Goal: Task Accomplishment & Management: Complete application form

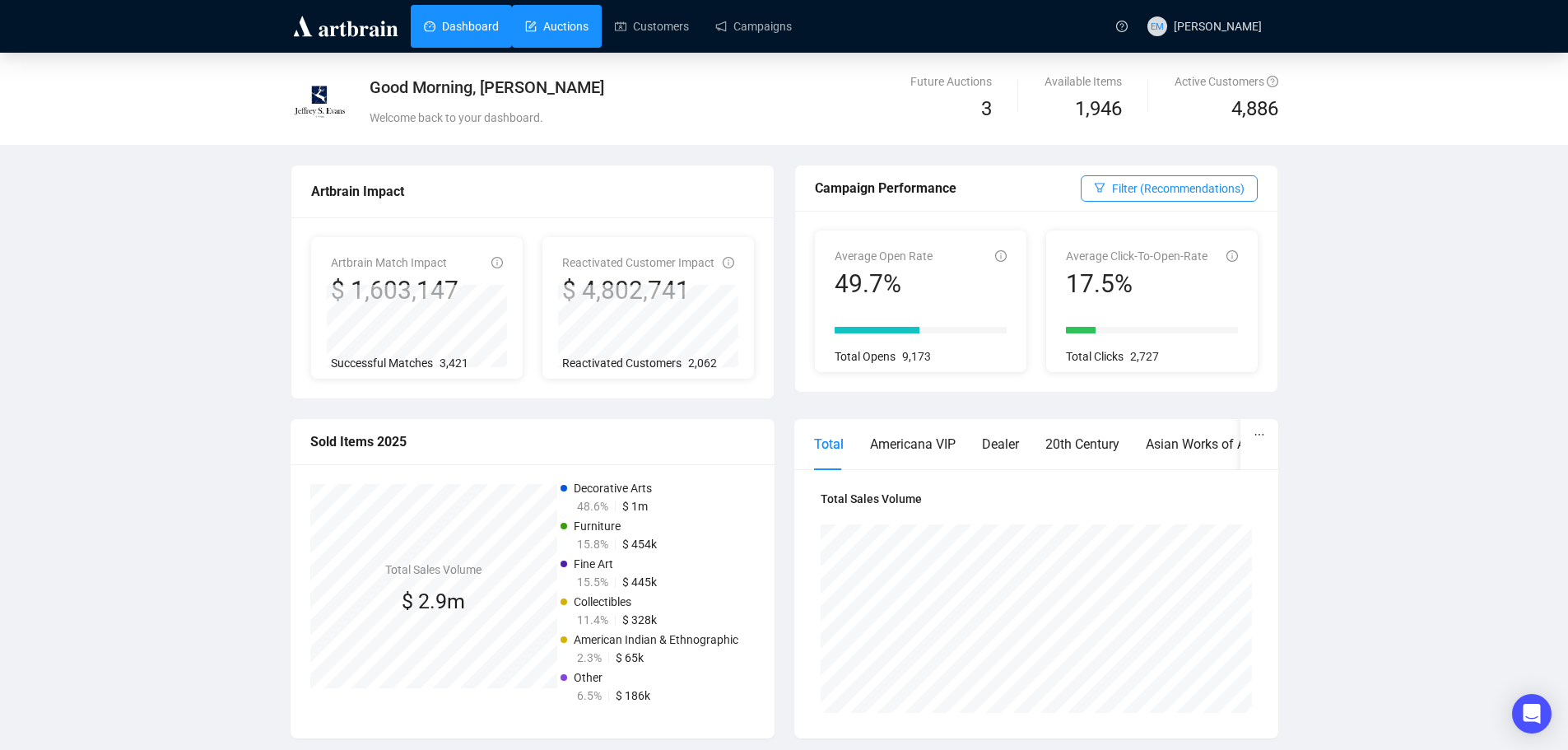
click at [564, 28] on link "Auctions" at bounding box center [557, 27] width 64 height 43
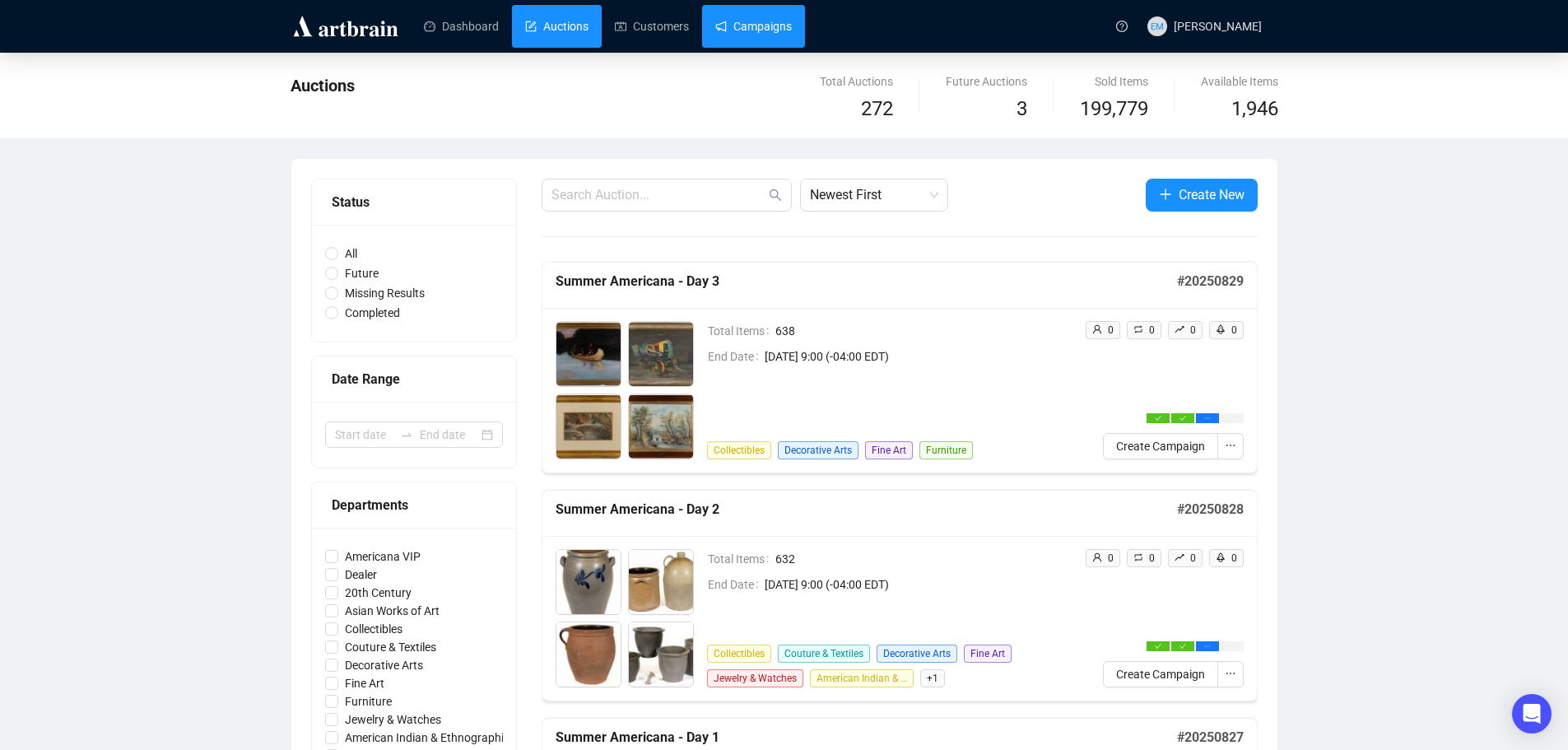
click at [770, 19] on link "Campaigns" at bounding box center [754, 27] width 77 height 43
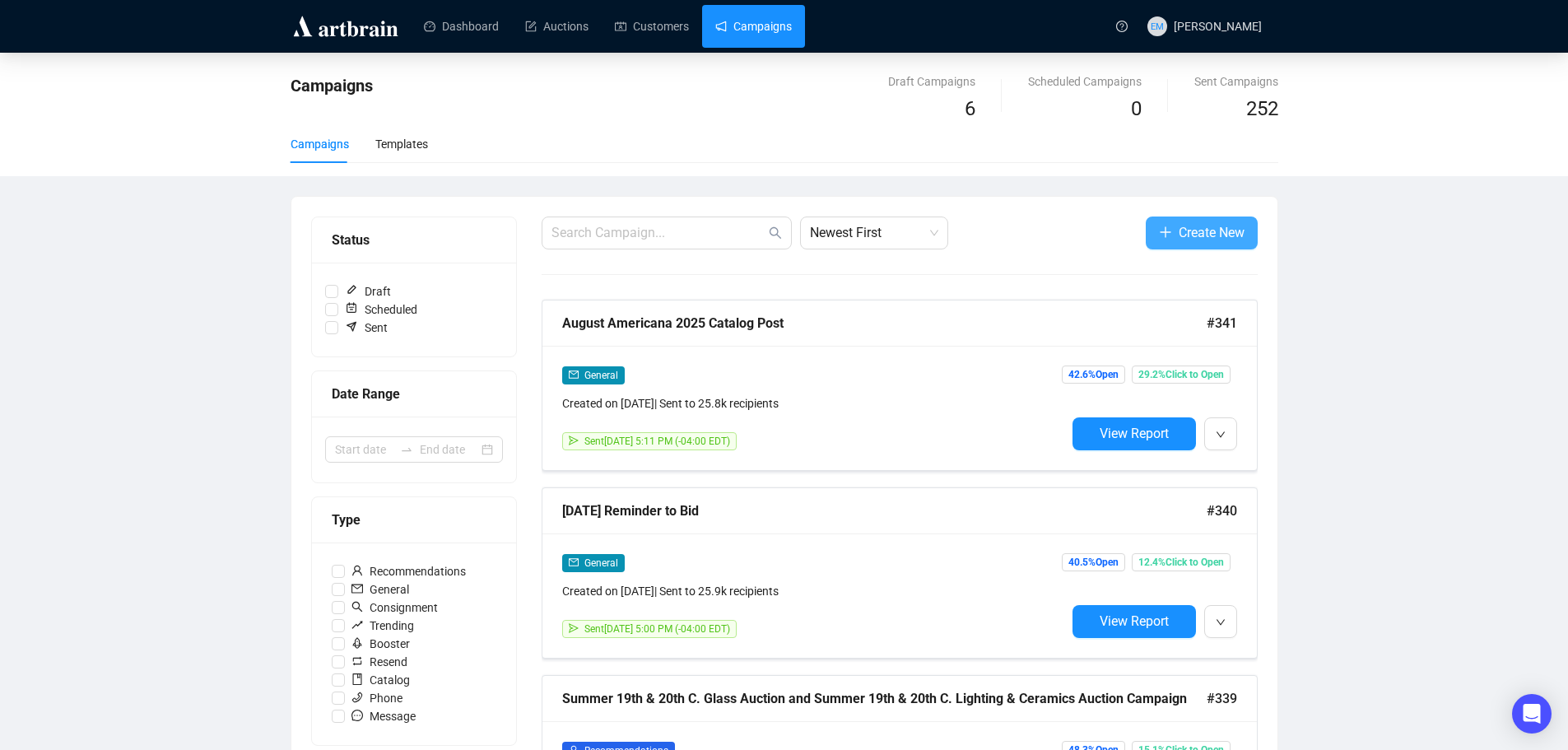
click at [1225, 232] on span "Create New" at bounding box center [1212, 232] width 66 height 21
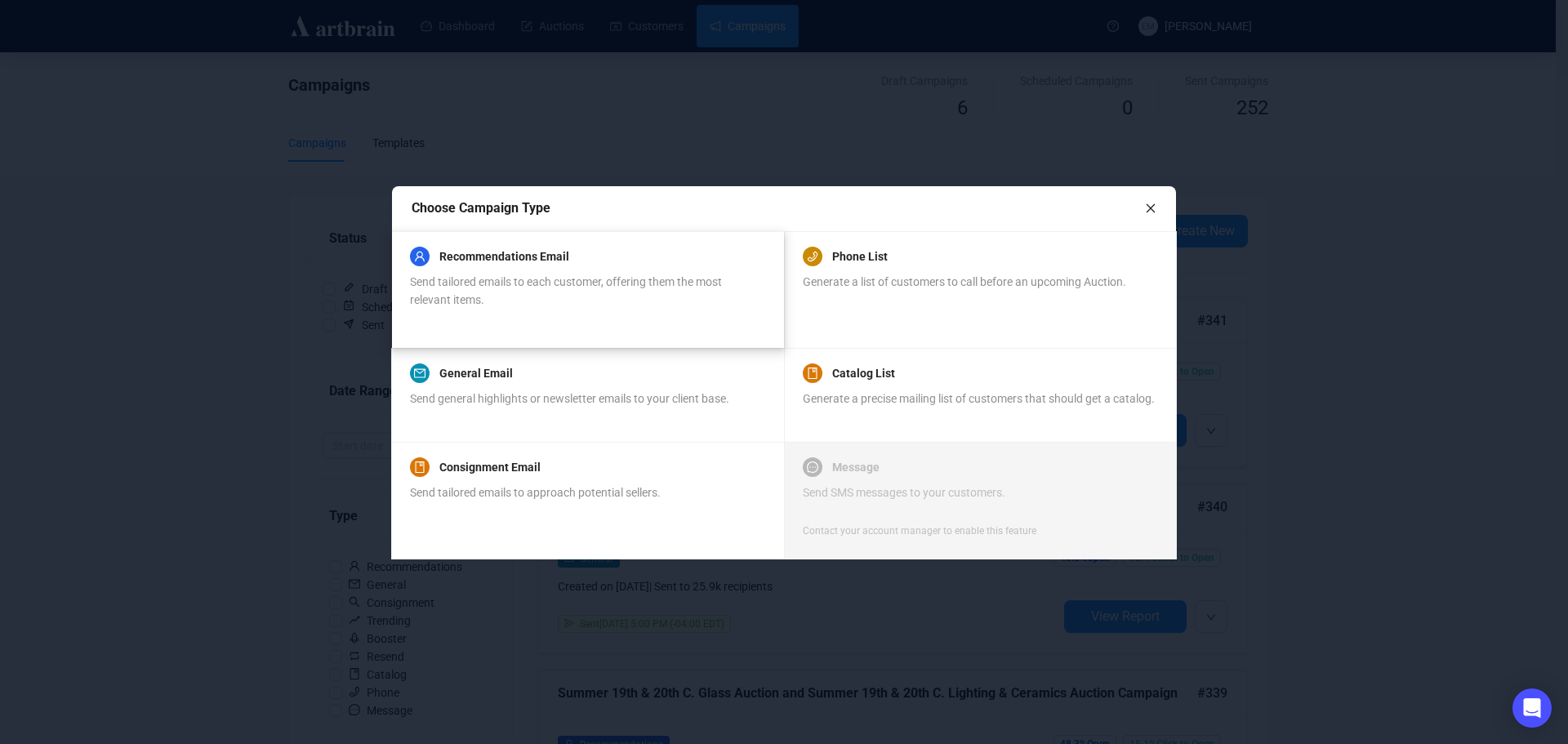
click at [609, 276] on span "Send tailored emails to each customer, offering them the most relevant items." at bounding box center [566, 291] width 312 height 31
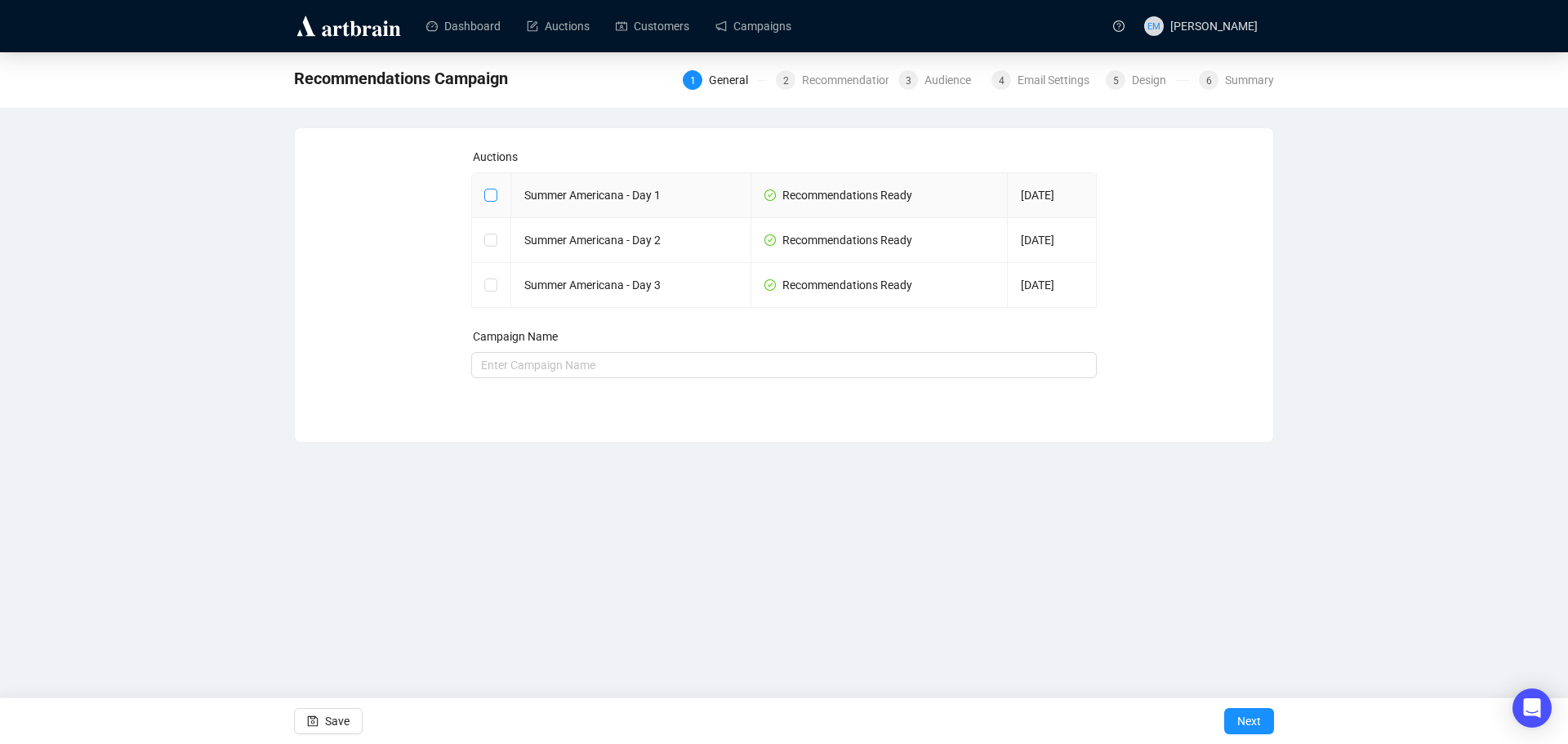
click at [489, 193] on input "checkbox" at bounding box center [490, 195] width 12 height 12
checkbox input "true"
type input "Summer Americana - Day 1 Campaign"
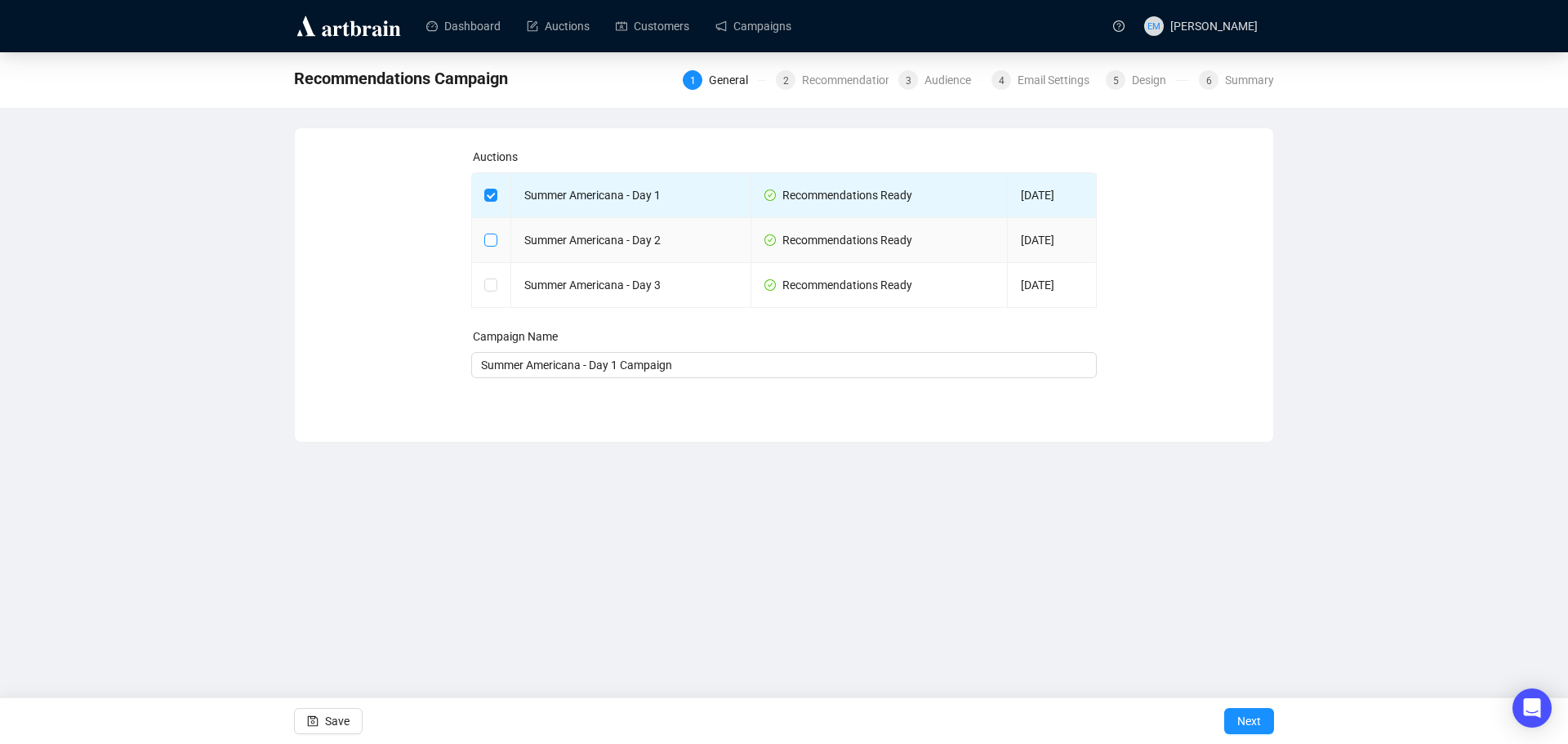
click at [489, 237] on input "checkbox" at bounding box center [490, 240] width 12 height 12
checkbox input "true"
type input "Summer Americana - Day 1 and Summer Americana - Day 2 Campaign"
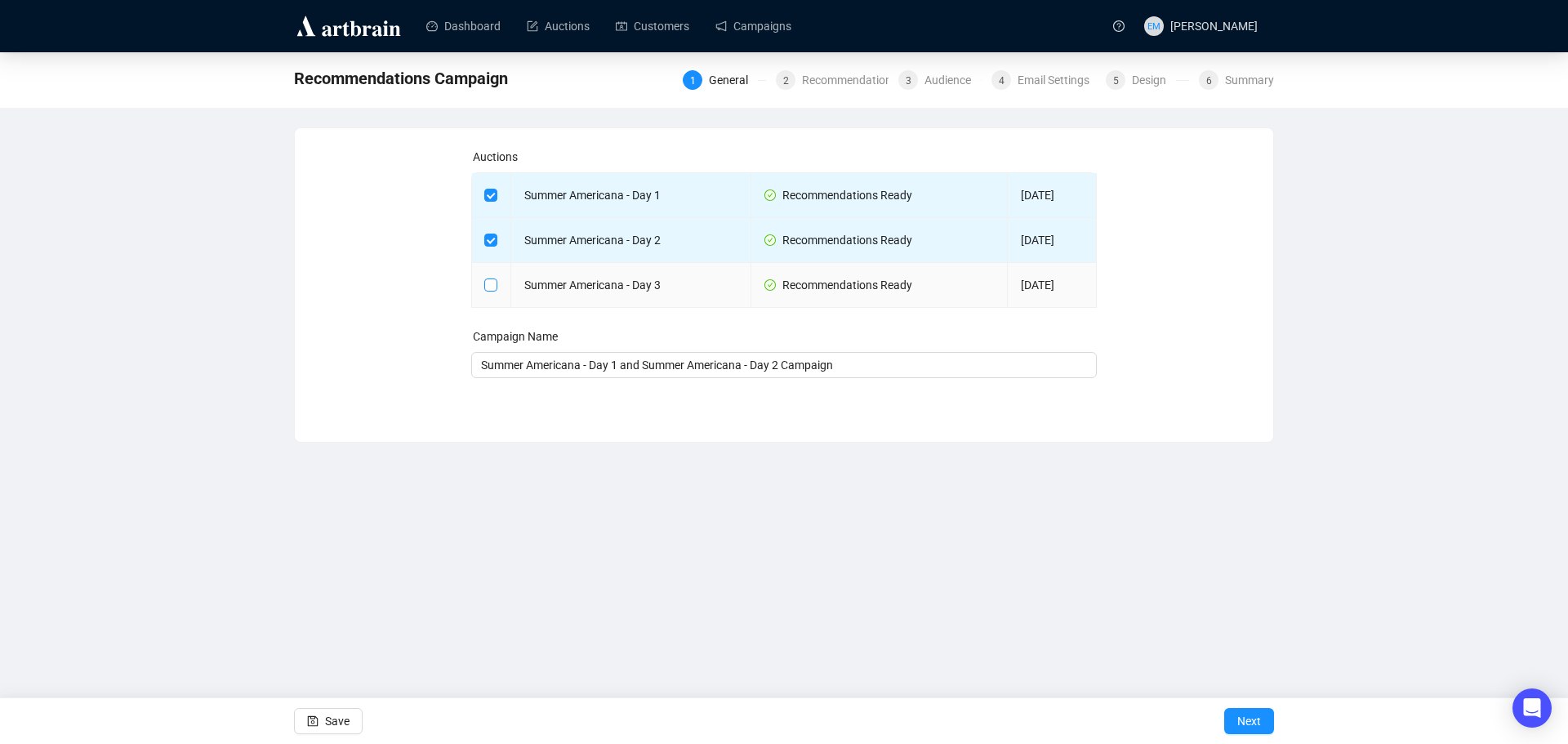
click at [488, 282] on input "checkbox" at bounding box center [490, 284] width 12 height 12
checkbox input "true"
type input "Summer Americana - Day 1 and Summer Americana - Day 2 and Summer Americana - Da…"
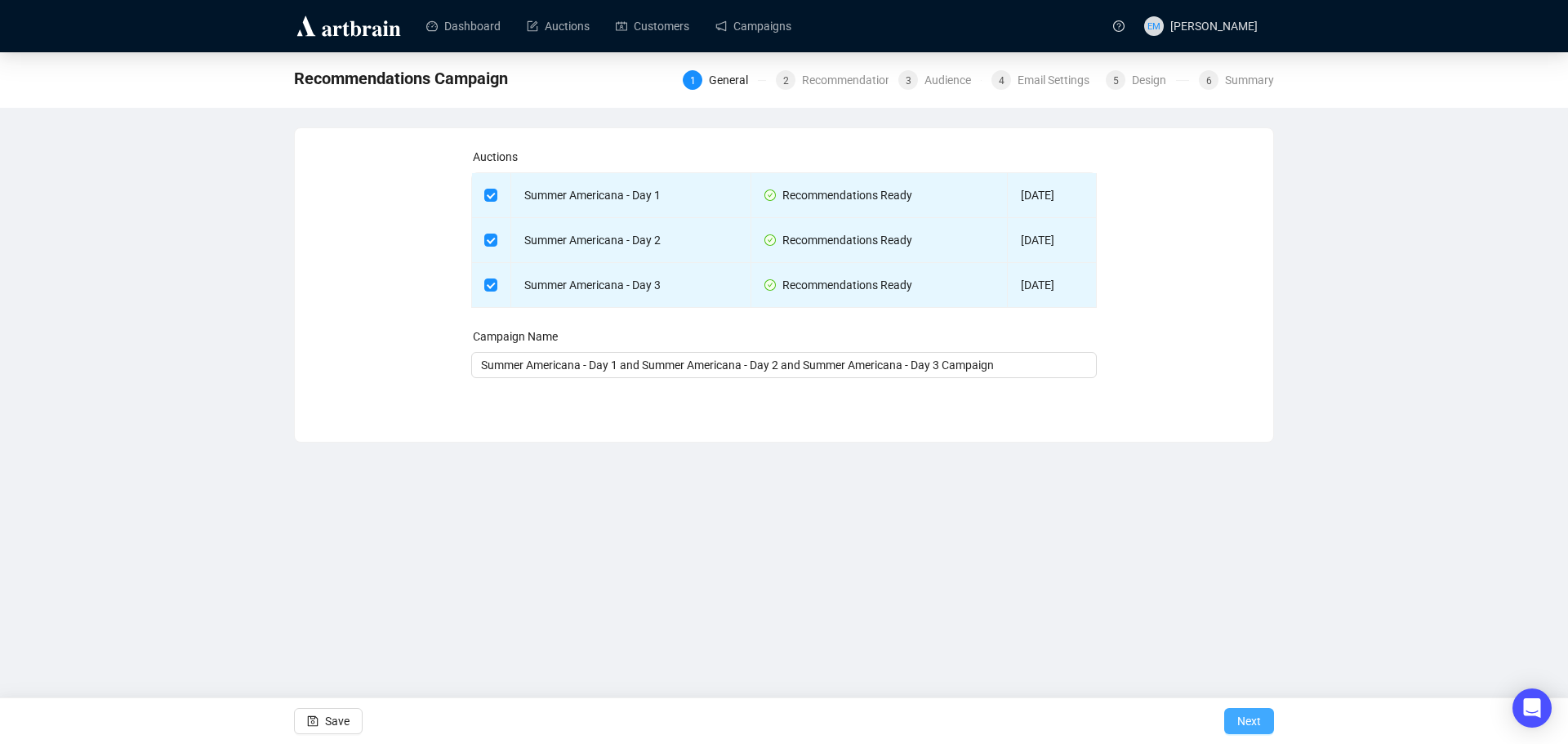
click at [1237, 718] on span "Next" at bounding box center [1249, 721] width 23 height 46
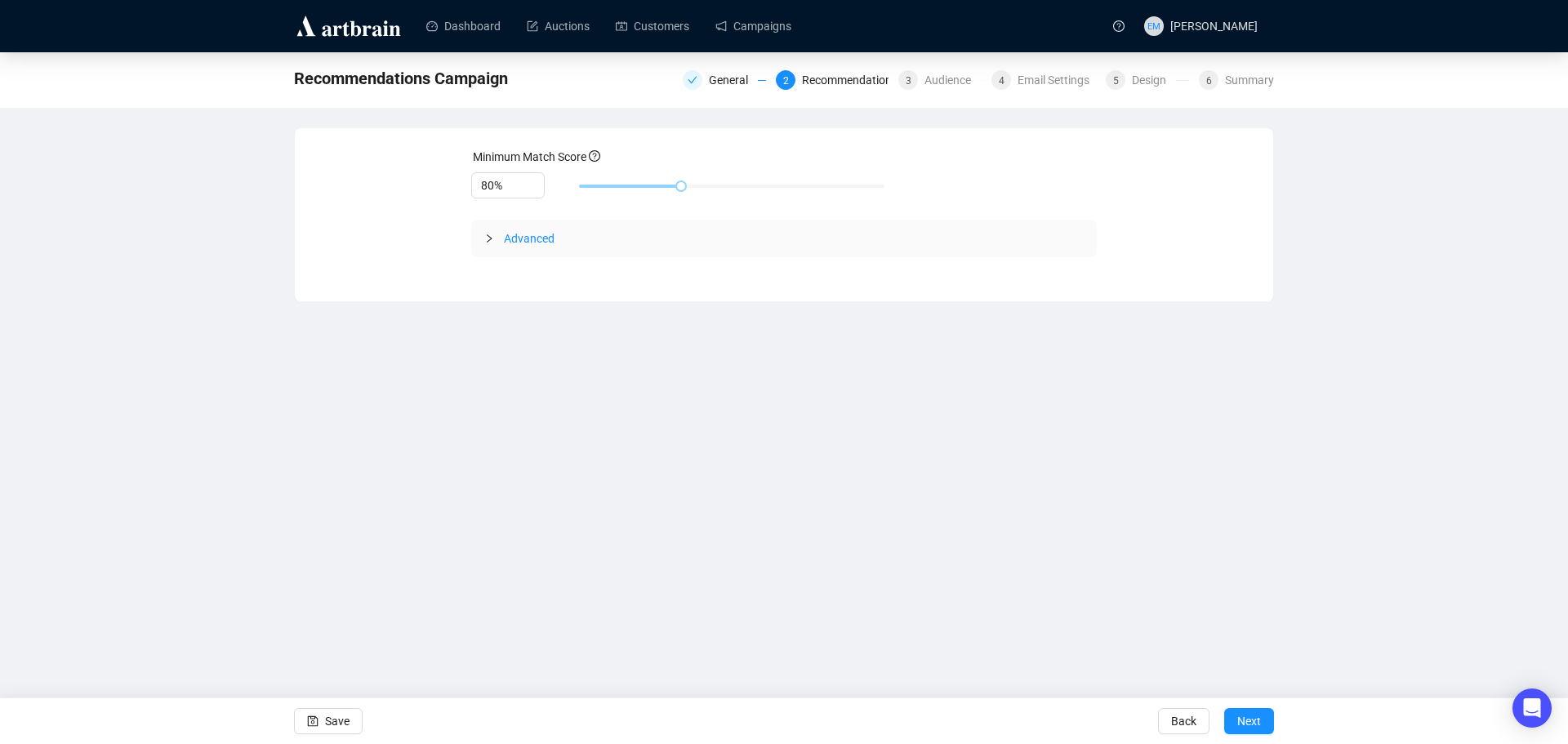
click at [484, 237] on icon "collapsed" at bounding box center [489, 239] width 10 height 10
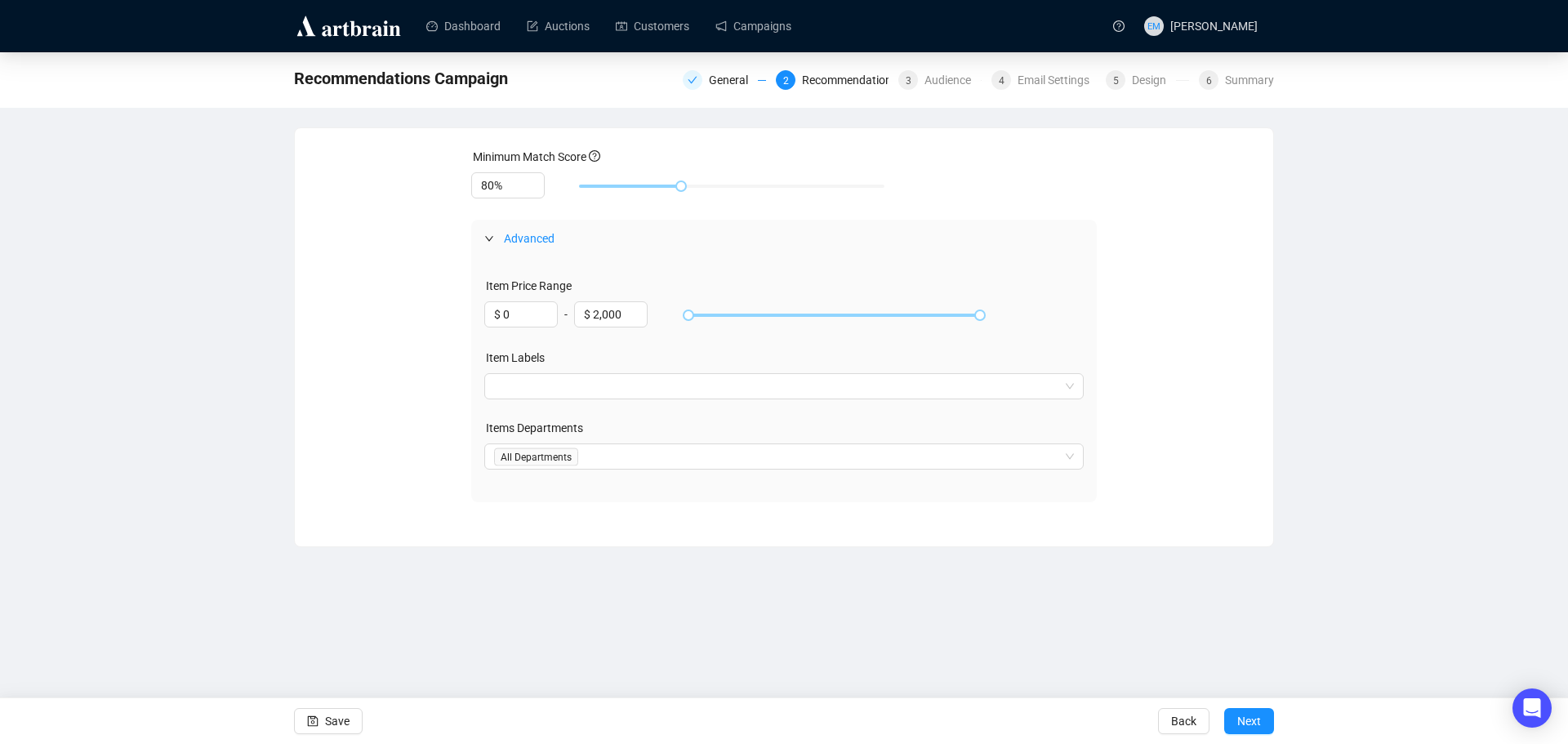
click at [491, 236] on icon "expanded" at bounding box center [489, 239] width 10 height 10
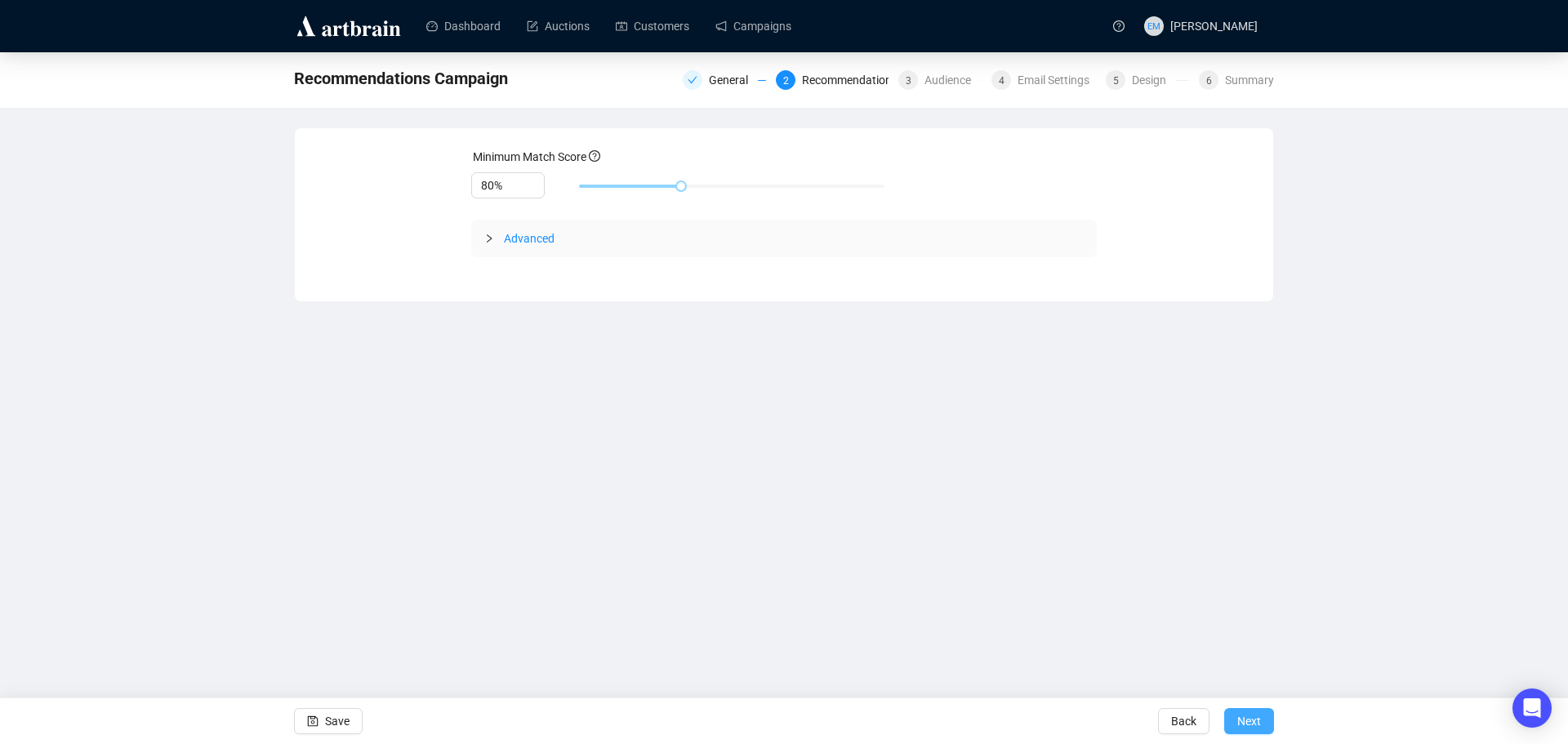
click at [1254, 718] on span "Next" at bounding box center [1249, 721] width 23 height 46
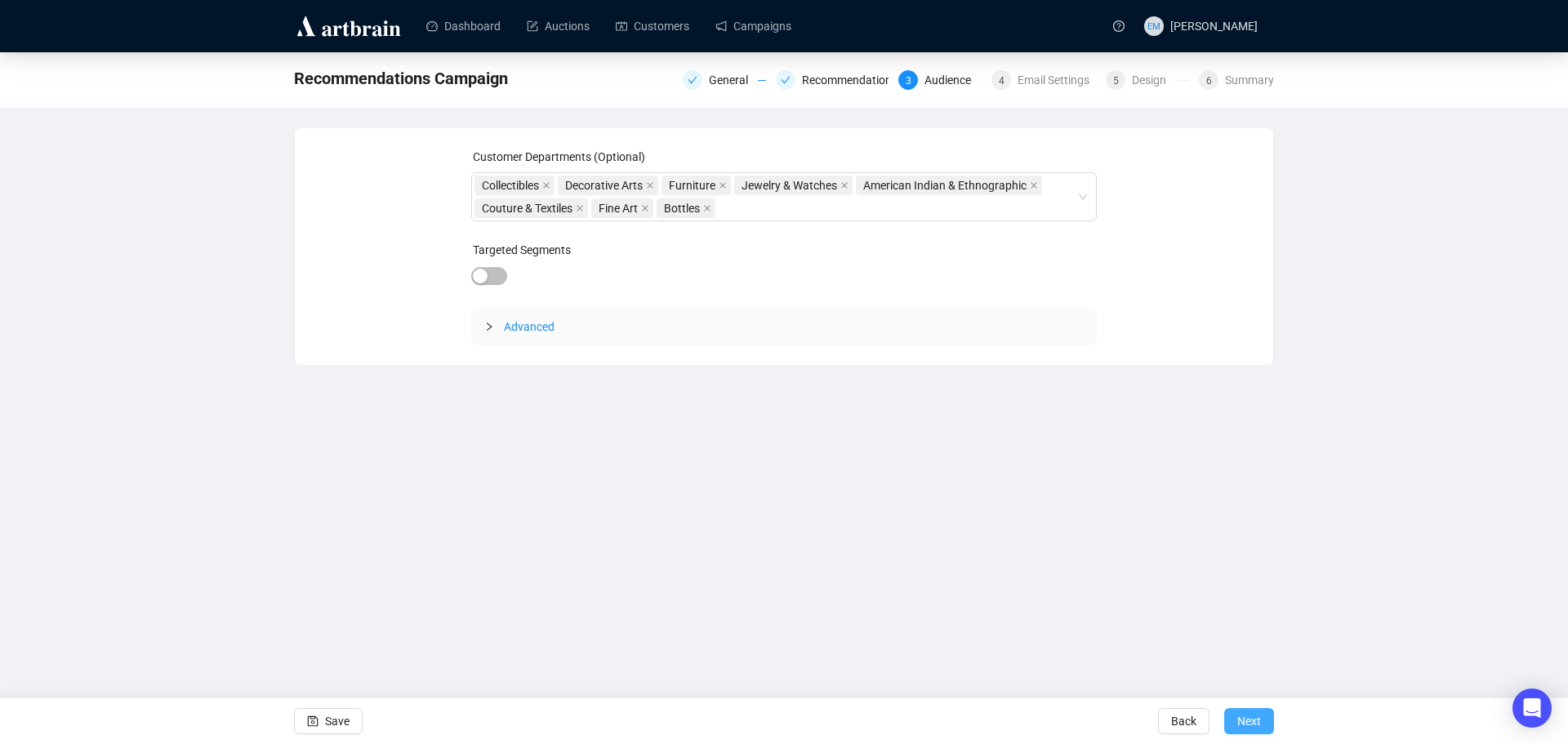
click at [1254, 717] on span "Next" at bounding box center [1249, 721] width 23 height 46
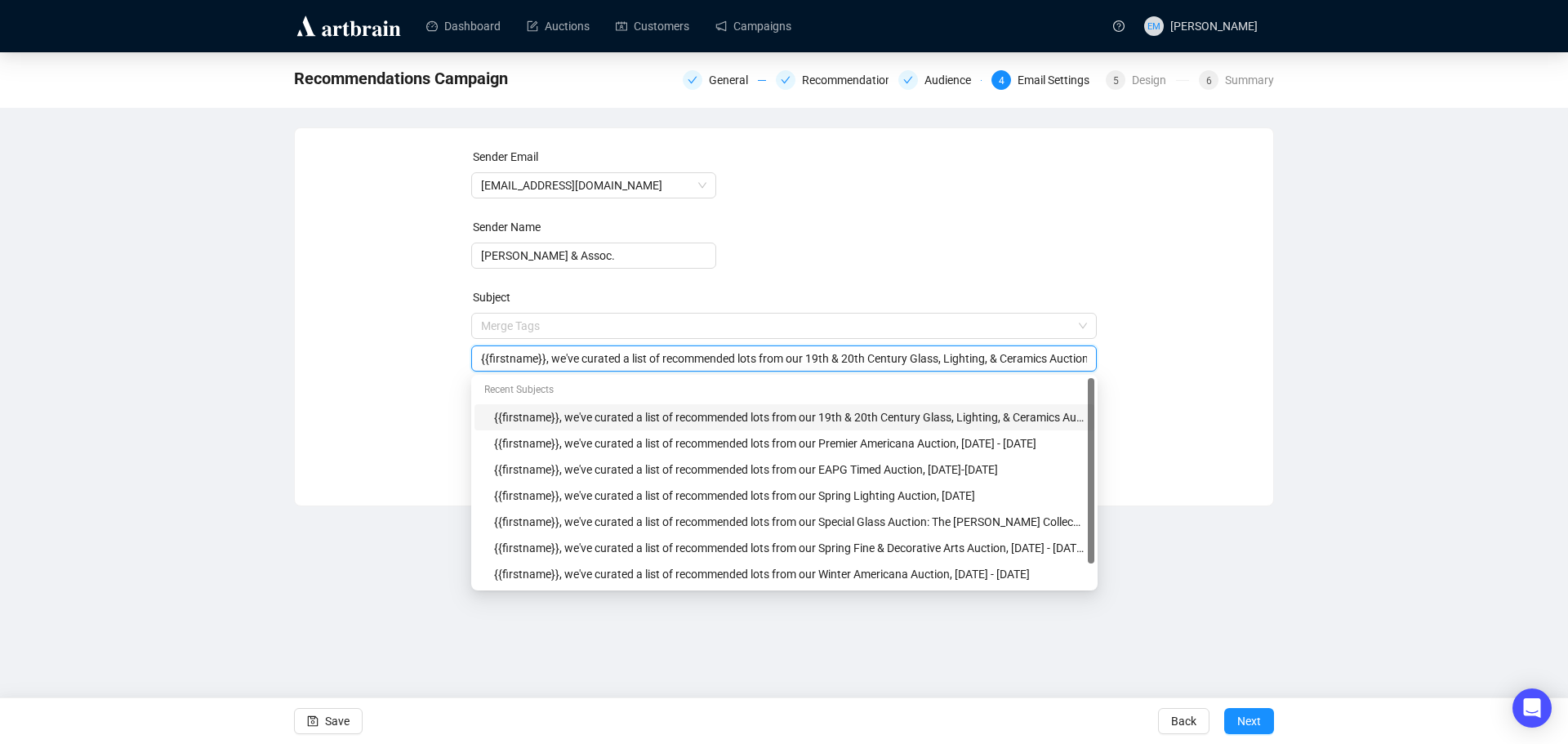
drag, startPoint x: 805, startPoint y: 325, endPoint x: 1112, endPoint y: 349, distance: 307.9
click at [1112, 349] on div "Sender Email [EMAIL_ADDRESS][DOMAIN_NAME] Sender Name [PERSON_NAME] & Assoc. Su…" at bounding box center [784, 305] width 939 height 314
type input "{{firstname}}, we've curated a list of recommended lots from our Summer America…"
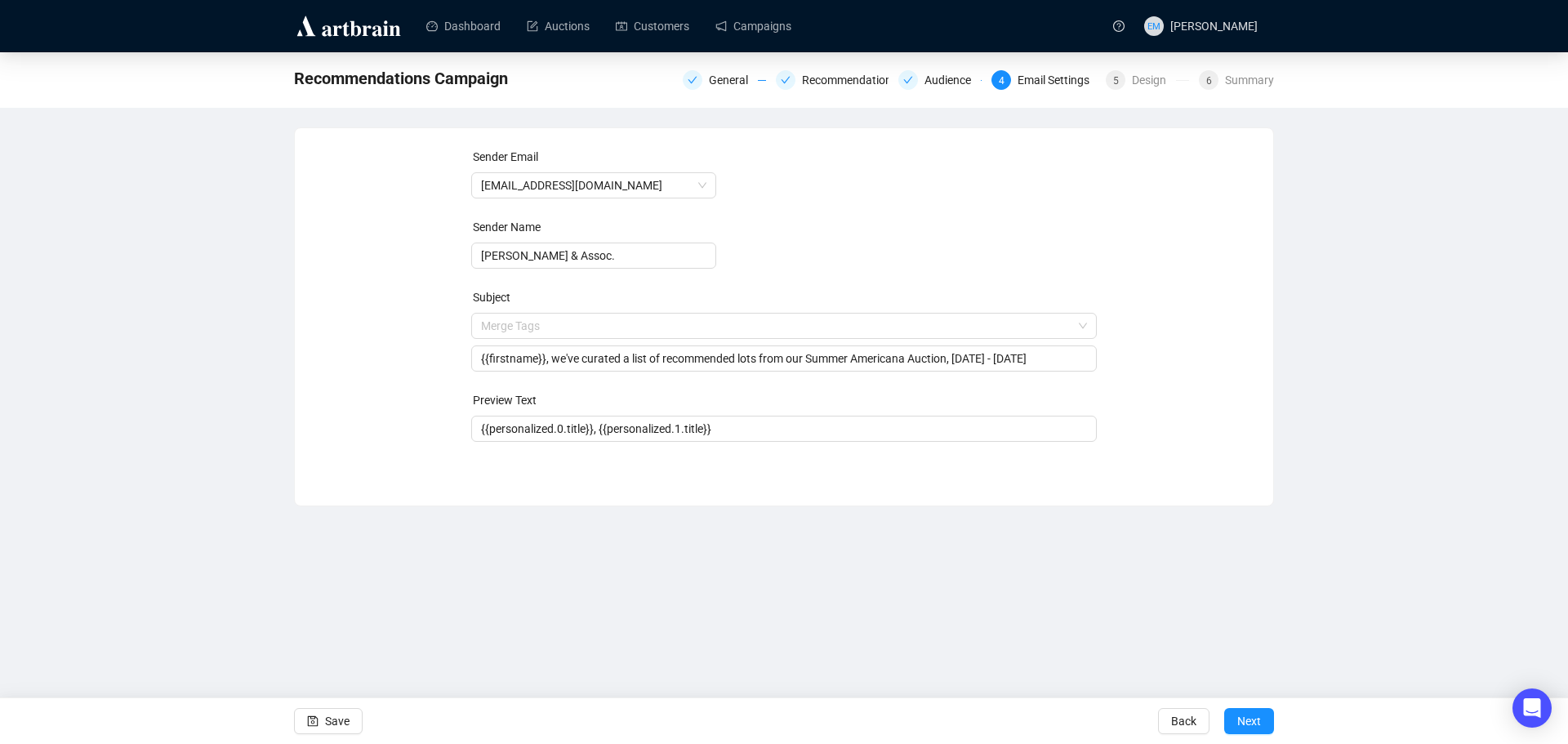
click at [1166, 347] on div "Sender Email [EMAIL_ADDRESS][DOMAIN_NAME] Sender Name [PERSON_NAME] & Assoc. Su…" at bounding box center [784, 305] width 939 height 314
click at [1250, 721] on span "Next" at bounding box center [1249, 721] width 23 height 46
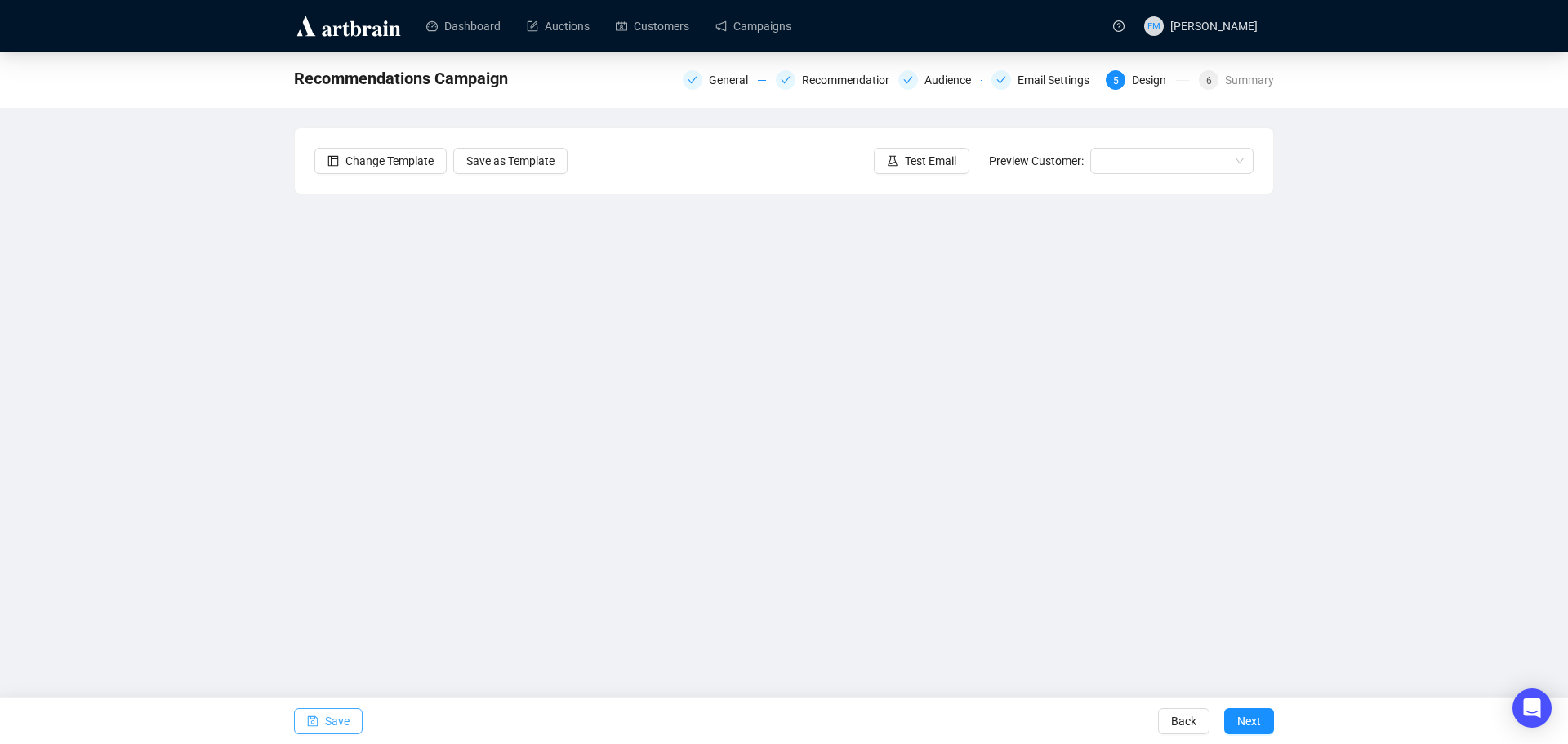
click at [347, 723] on span "Save" at bounding box center [337, 721] width 24 height 46
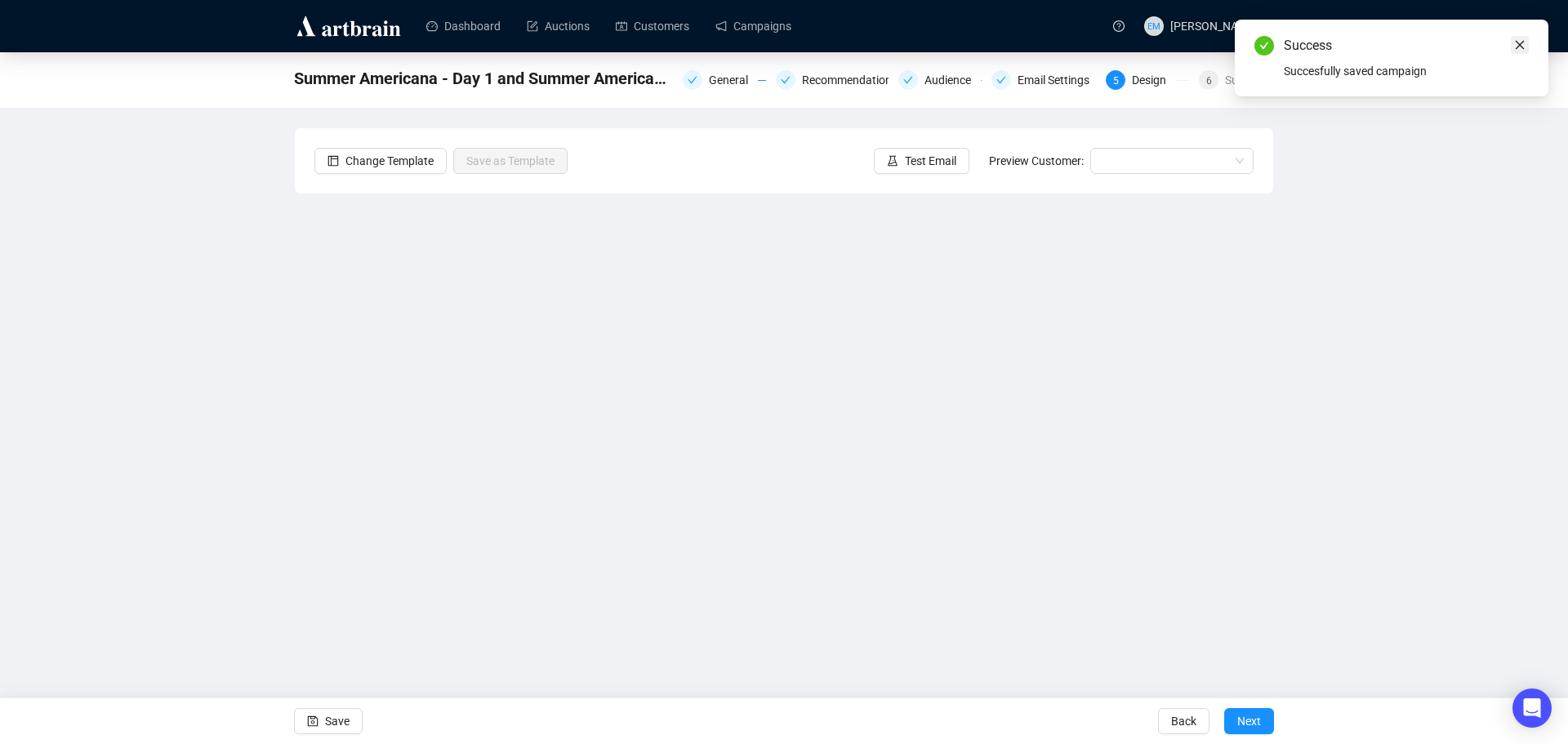
click at [1524, 46] on icon "close" at bounding box center [1520, 45] width 12 height 12
